Goal: Communication & Community: Ask a question

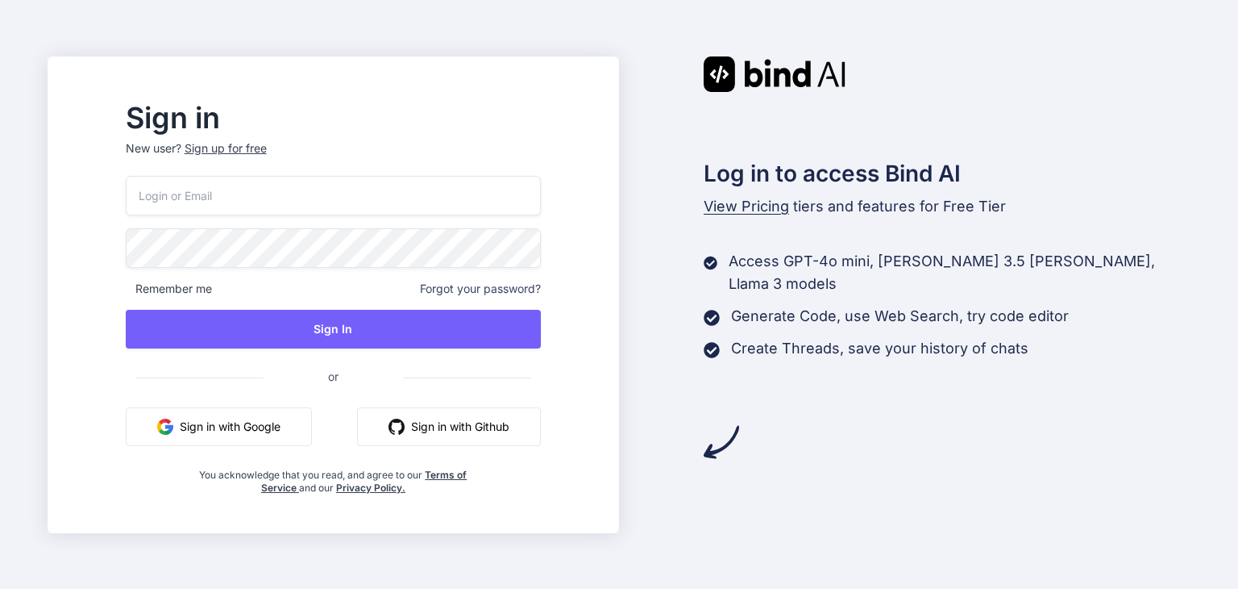
click at [268, 429] on button "Sign in with Google" at bounding box center [219, 426] width 186 height 39
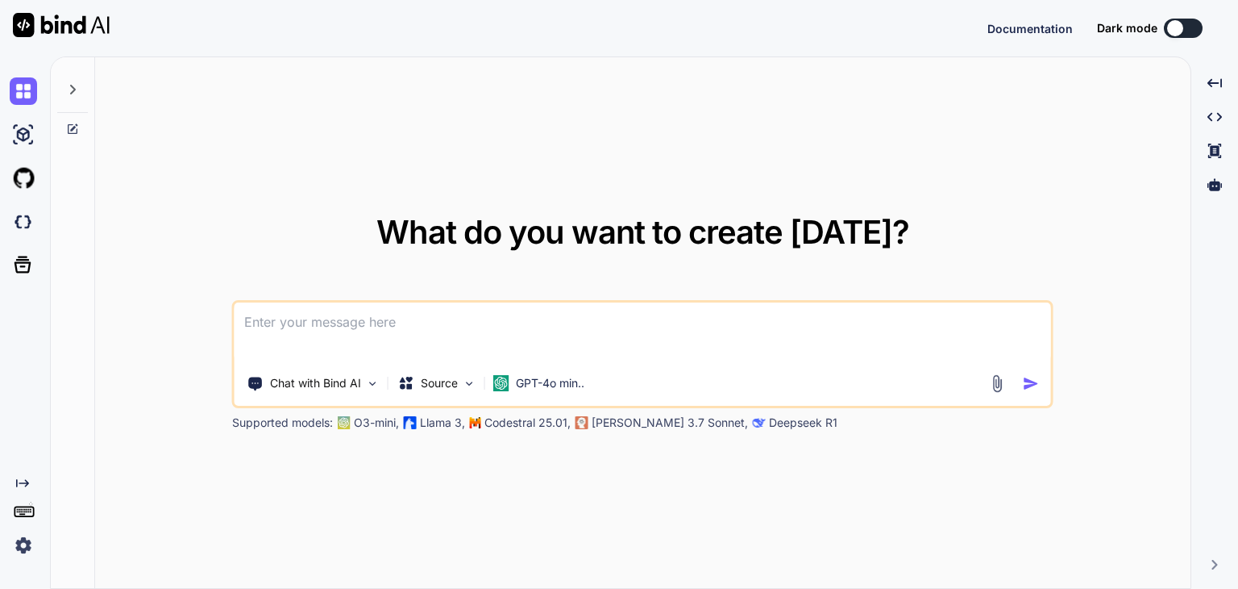
type textarea "x"
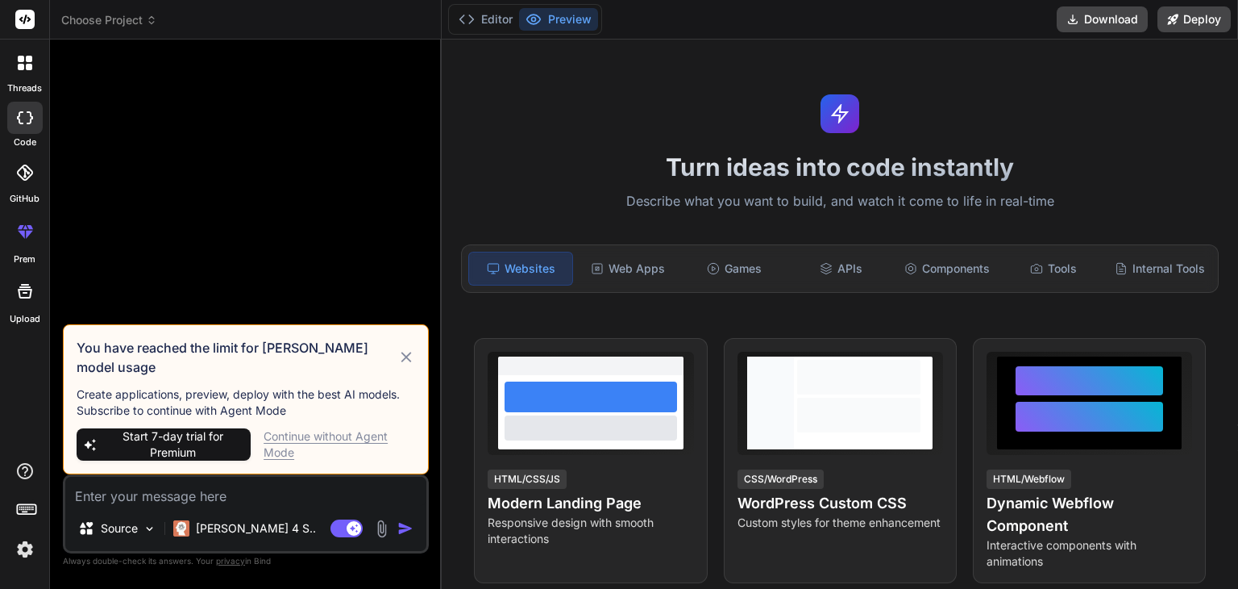
click at [324, 436] on div "Continue without Agent Mode" at bounding box center [340, 444] width 152 height 32
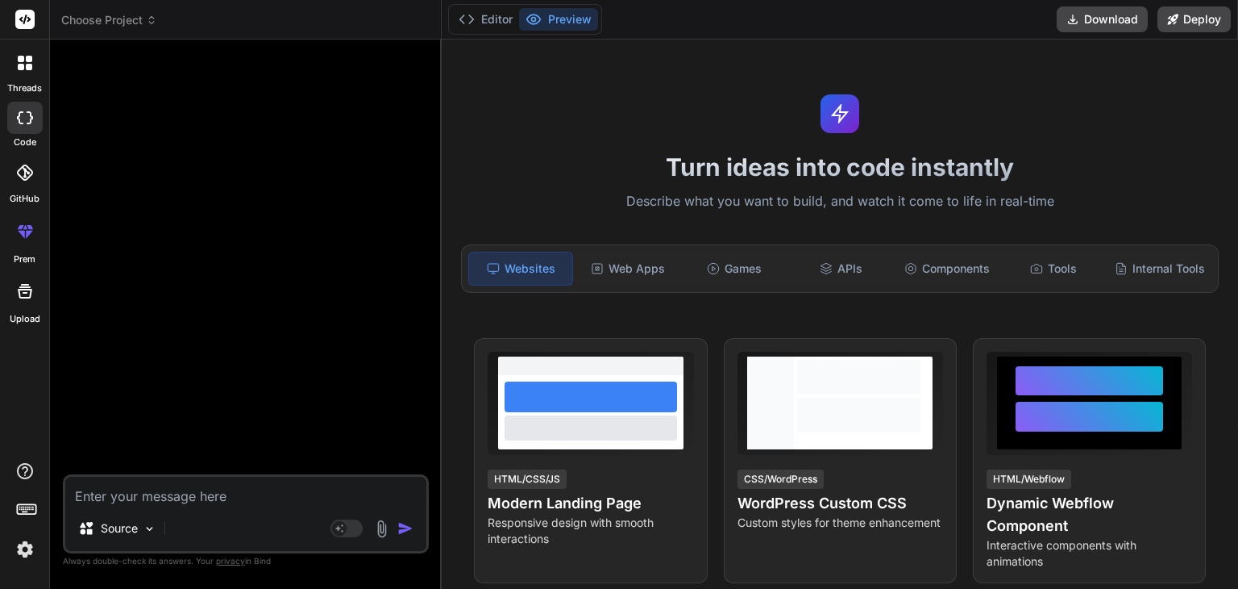
click at [29, 72] on div at bounding box center [25, 63] width 34 height 34
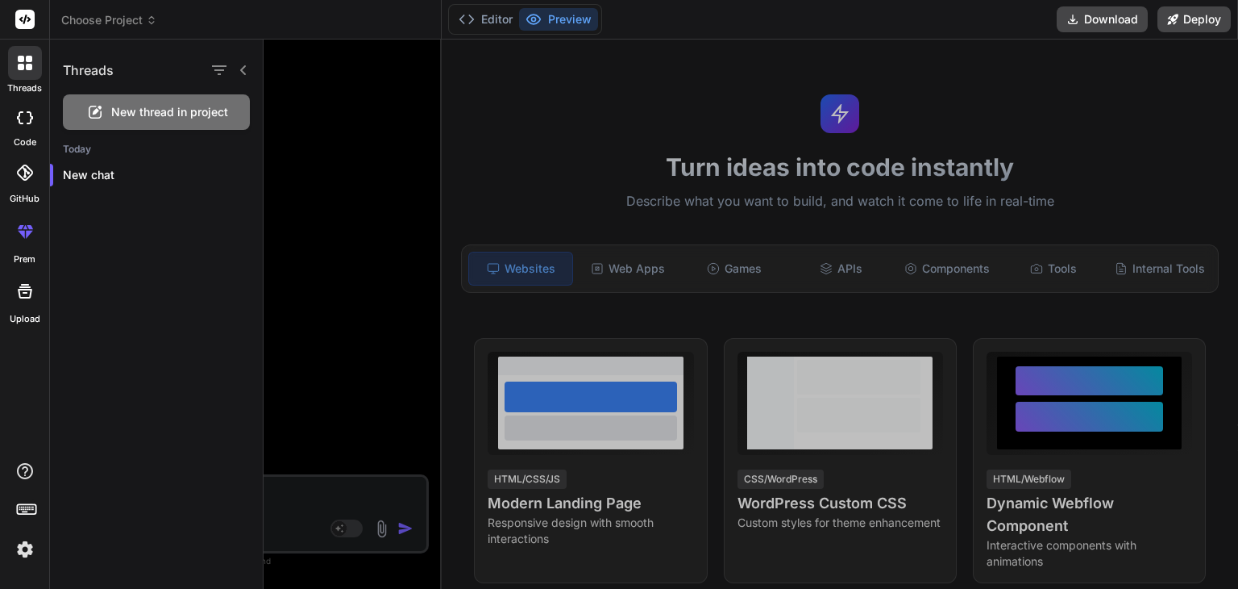
click at [119, 265] on div "Threads New thread in project [DATE] New chat" at bounding box center [157, 314] width 214 height 549
click at [32, 63] on div at bounding box center [25, 63] width 34 height 34
click at [26, 548] on img at bounding box center [24, 548] width 27 height 27
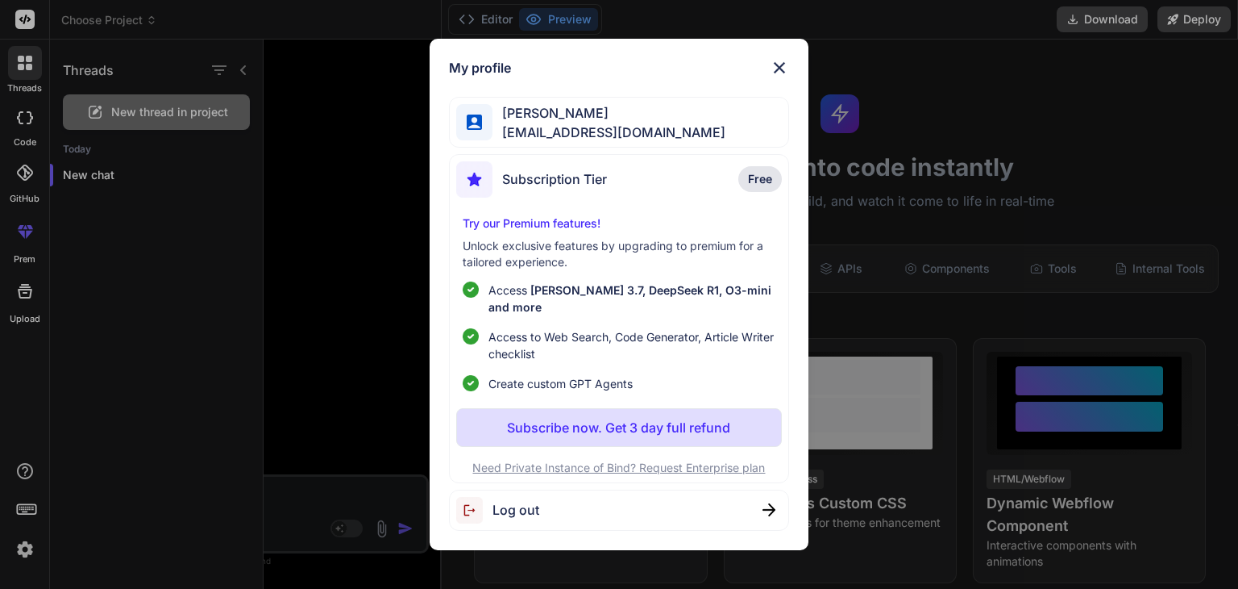
click at [564, 136] on span "[EMAIL_ADDRESS][DOMAIN_NAME]" at bounding box center [609, 132] width 233 height 19
click at [788, 77] on img at bounding box center [779, 67] width 19 height 19
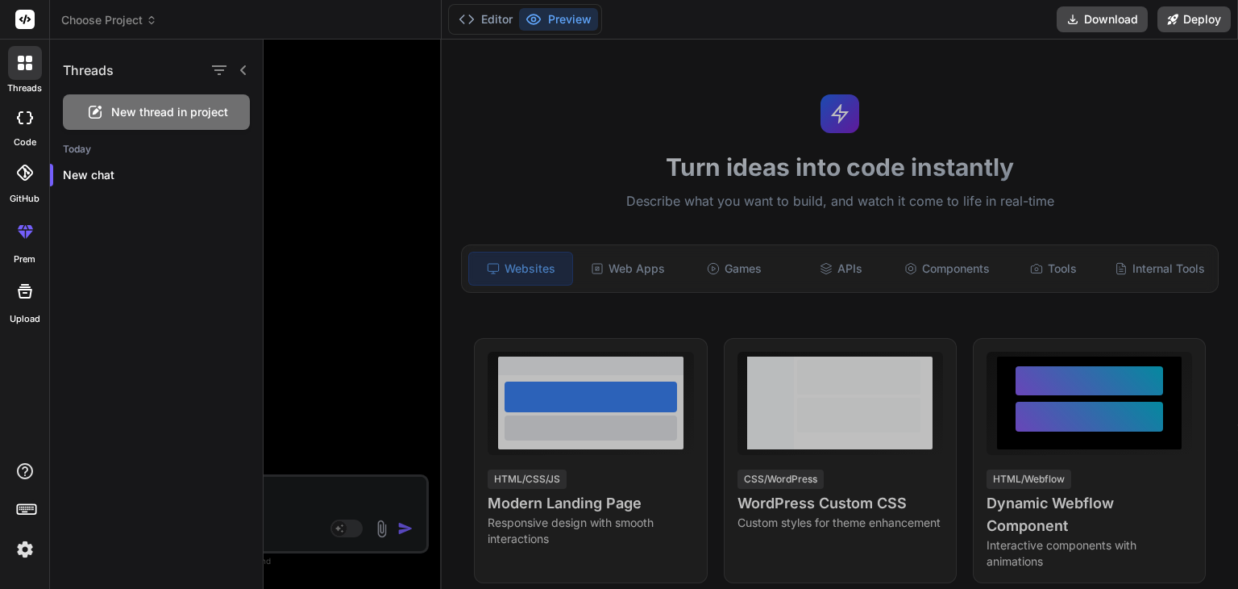
click at [89, 71] on h1 "Threads" at bounding box center [88, 69] width 51 height 19
click at [27, 73] on div at bounding box center [25, 63] width 34 height 34
click at [480, 24] on button "Editor" at bounding box center [485, 19] width 67 height 23
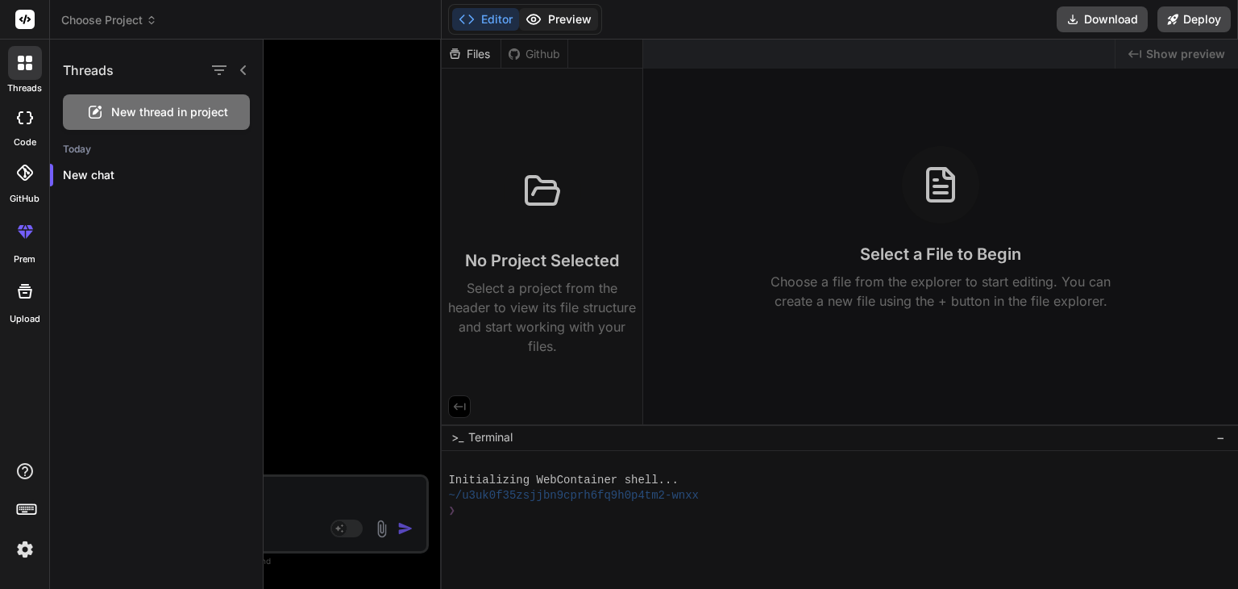
click at [564, 15] on button "Preview" at bounding box center [558, 19] width 79 height 23
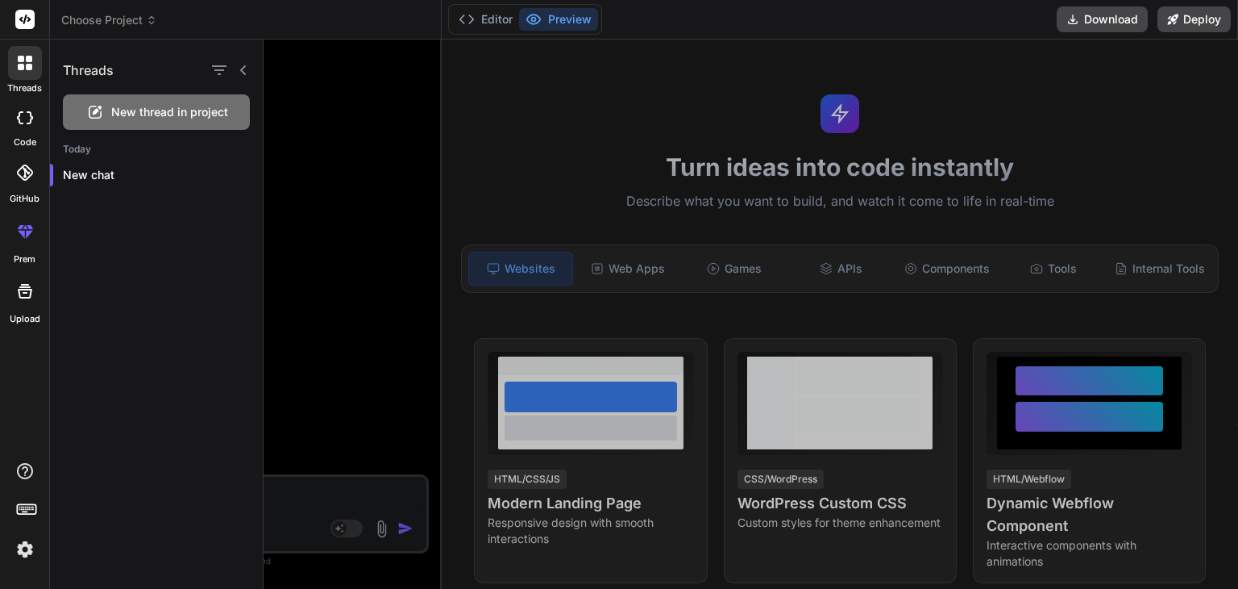
click at [109, 73] on h1 "Threads" at bounding box center [88, 69] width 51 height 19
click at [29, 123] on icon at bounding box center [30, 117] width 6 height 13
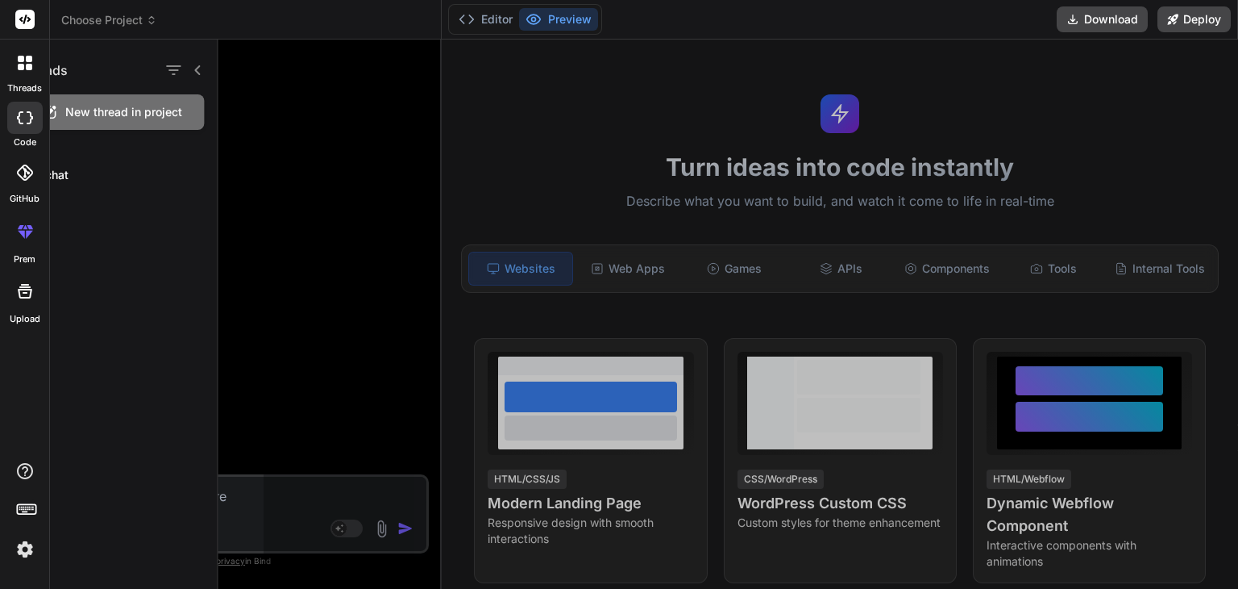
type textarea "x"
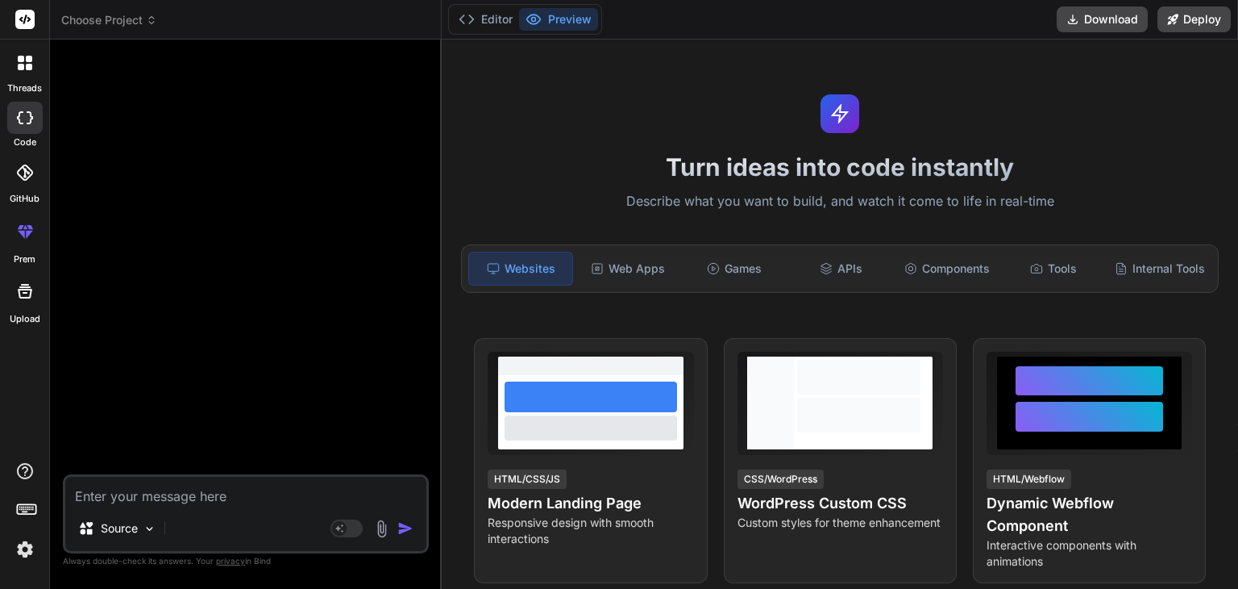
click at [23, 174] on icon at bounding box center [25, 172] width 16 height 16
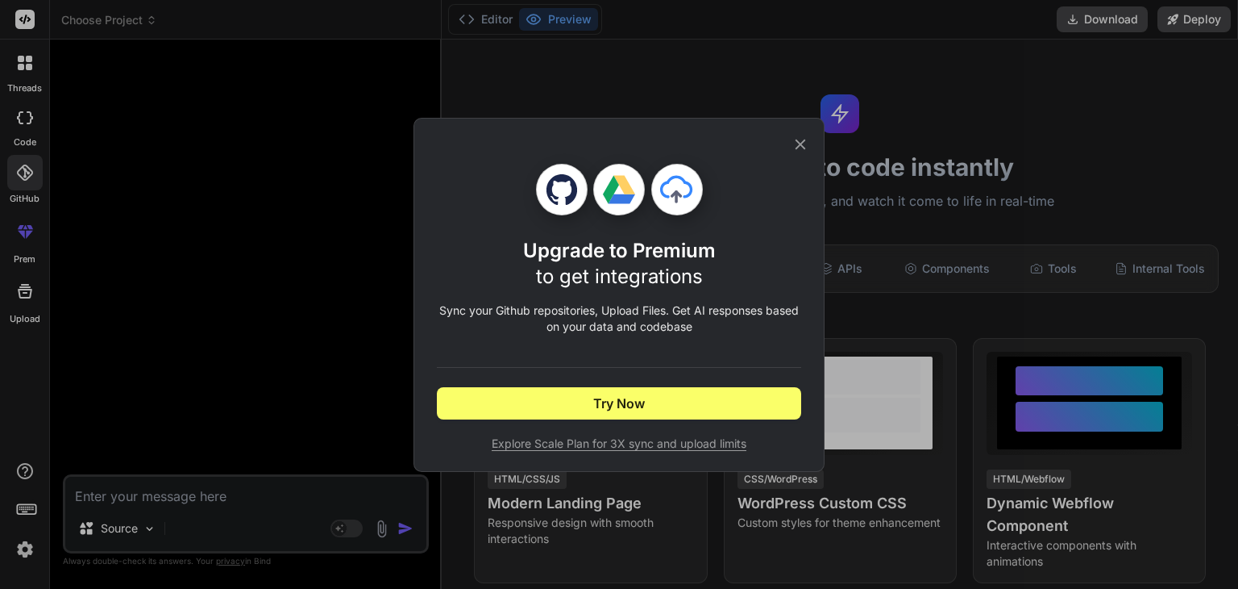
click at [23, 303] on div "Upgrade to Premium to get integrations Sync your Github repositories, Upload Fi…" at bounding box center [619, 294] width 1238 height 589
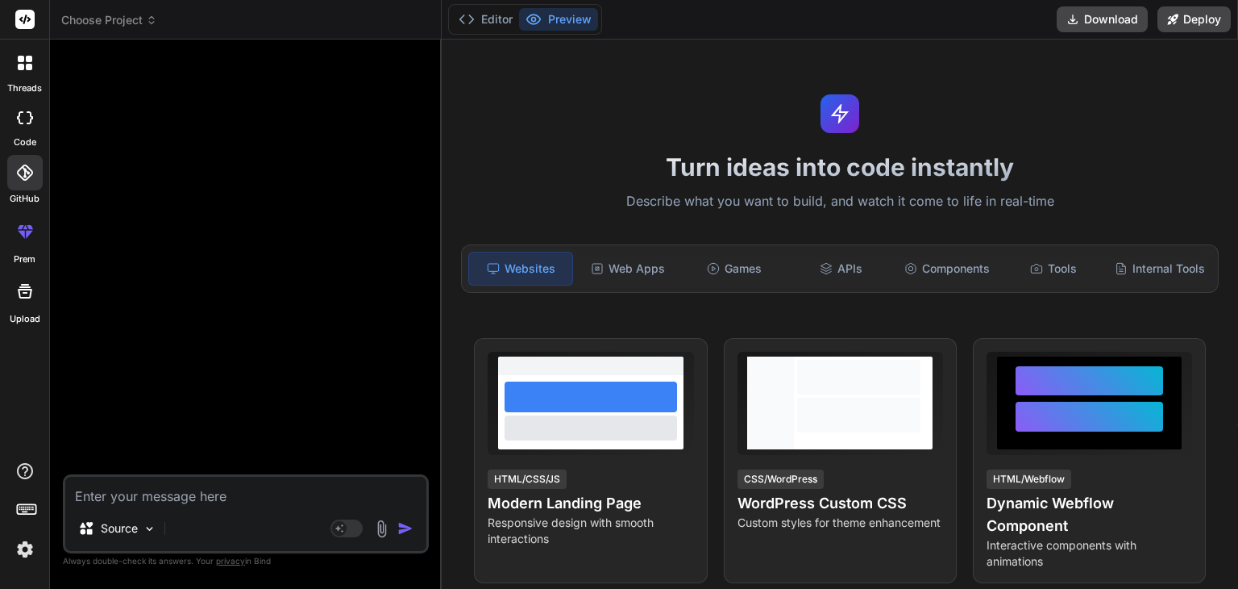
click at [23, 68] on icon at bounding box center [21, 67] width 6 height 6
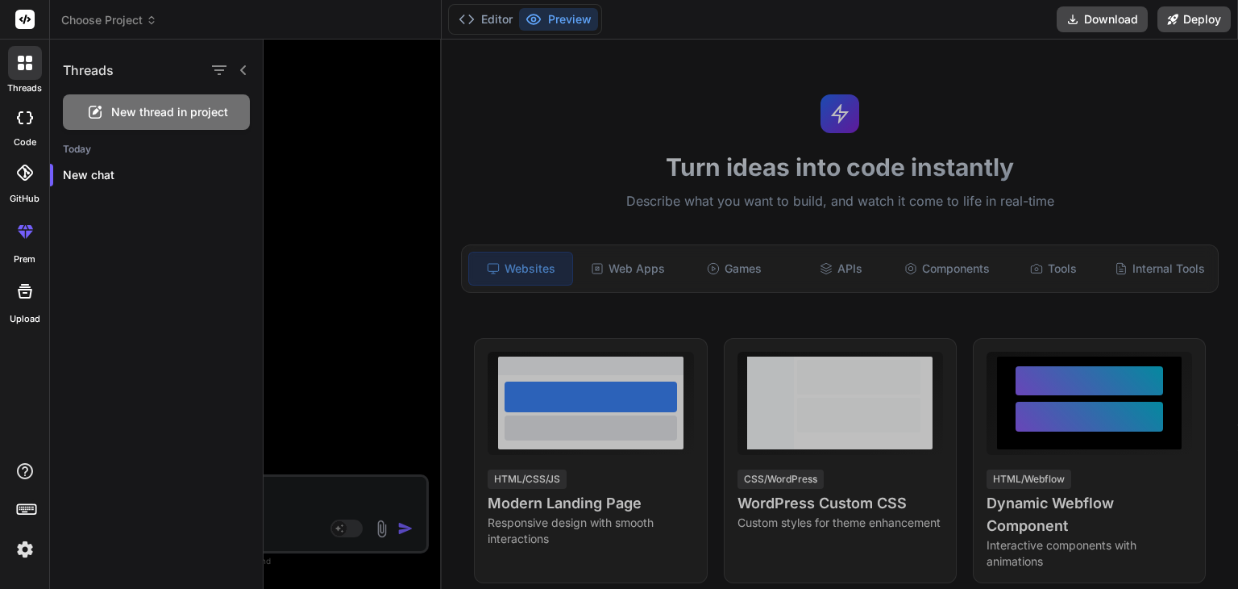
click at [114, 77] on div "Threads" at bounding box center [156, 67] width 213 height 55
